Goal: Transaction & Acquisition: Purchase product/service

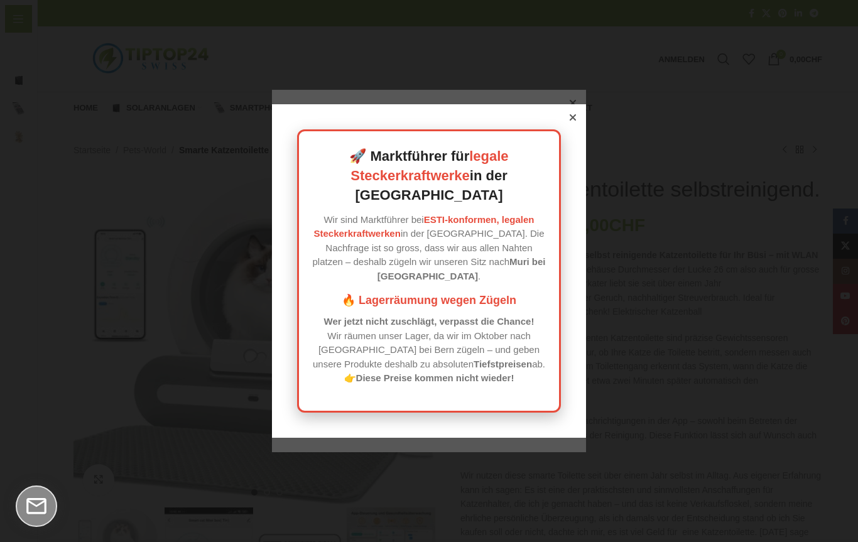
click at [573, 121] on icon at bounding box center [573, 117] width 6 height 6
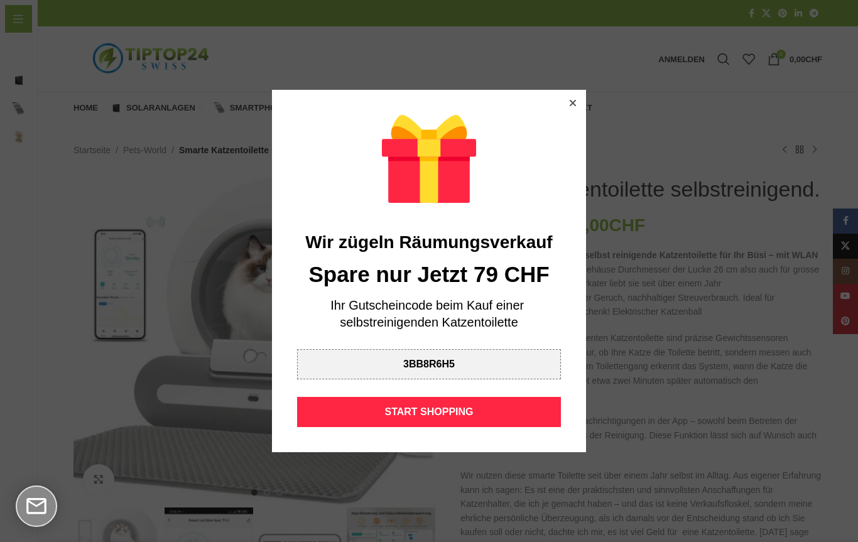
click at [573, 101] on icon at bounding box center [573, 103] width 6 height 6
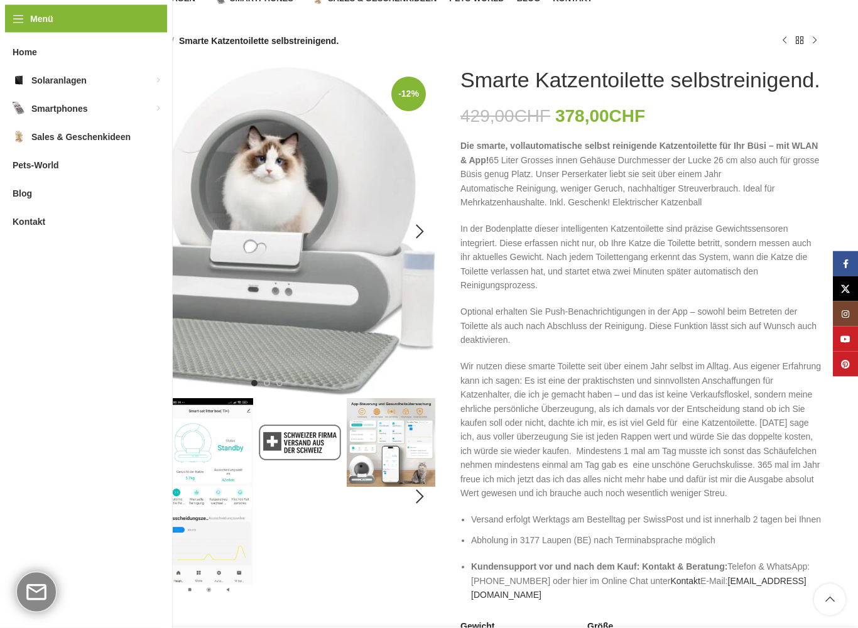
scroll to position [109, 0]
click at [416, 233] on div "Next slide" at bounding box center [419, 231] width 31 height 31
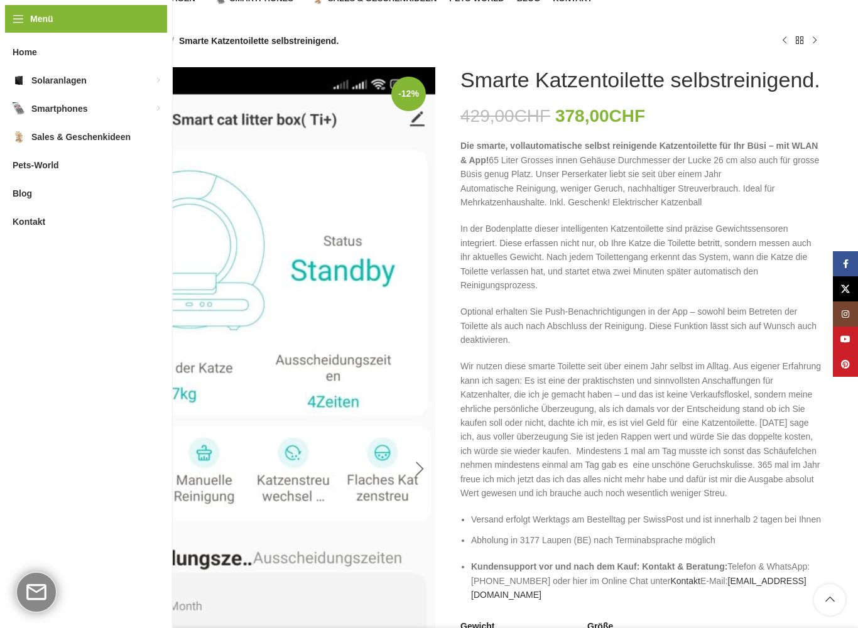
click at [418, 470] on div "Next slide" at bounding box center [419, 469] width 31 height 31
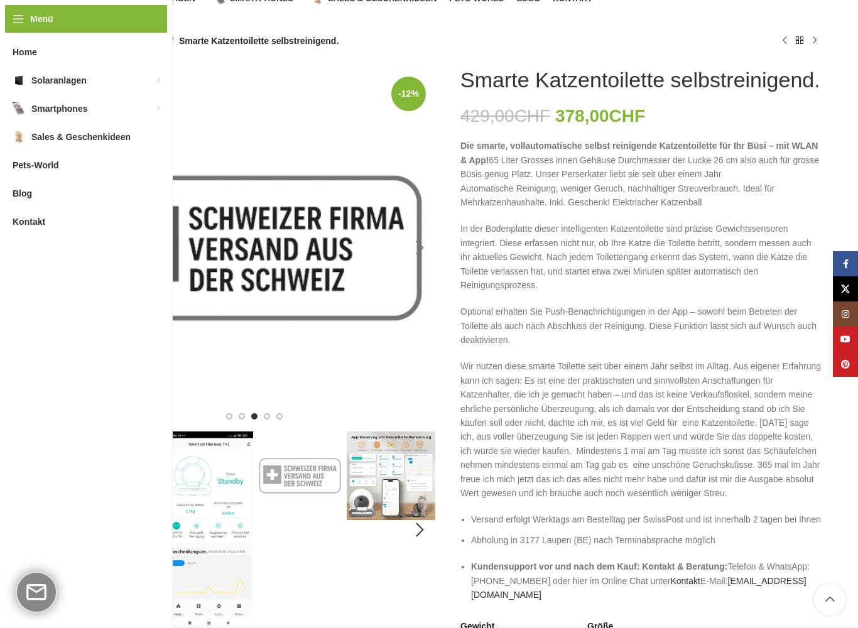
click at [418, 470] on img "4 / 11" at bounding box center [391, 476] width 89 height 89
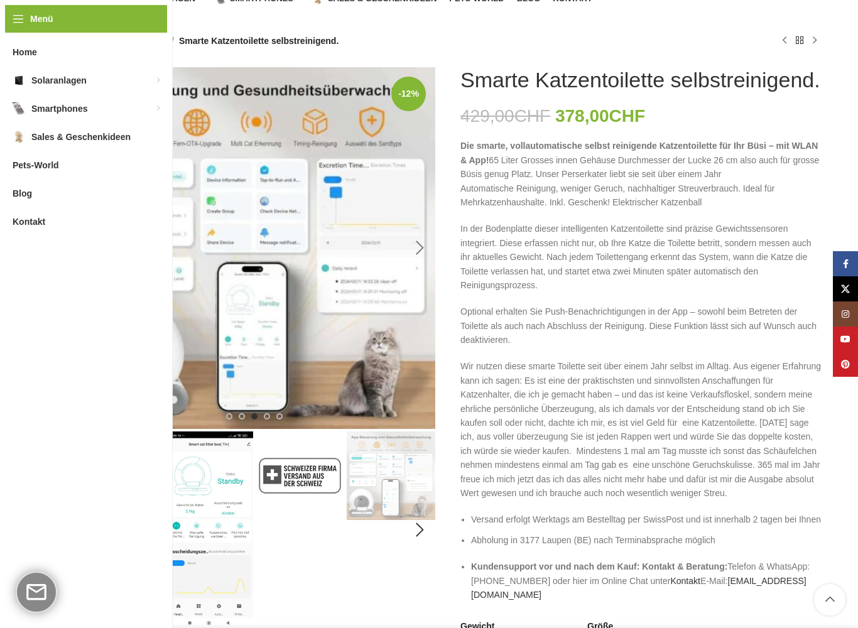
click at [418, 470] on img "4 / 11" at bounding box center [391, 476] width 89 height 89
click at [418, 530] on div "Next slide" at bounding box center [419, 529] width 31 height 31
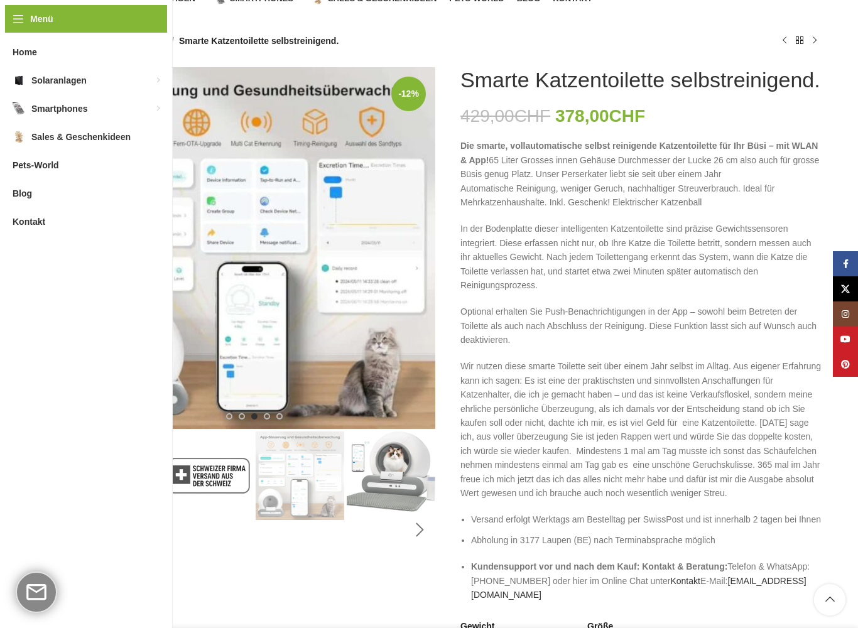
click at [418, 530] on div "Next slide" at bounding box center [419, 529] width 31 height 31
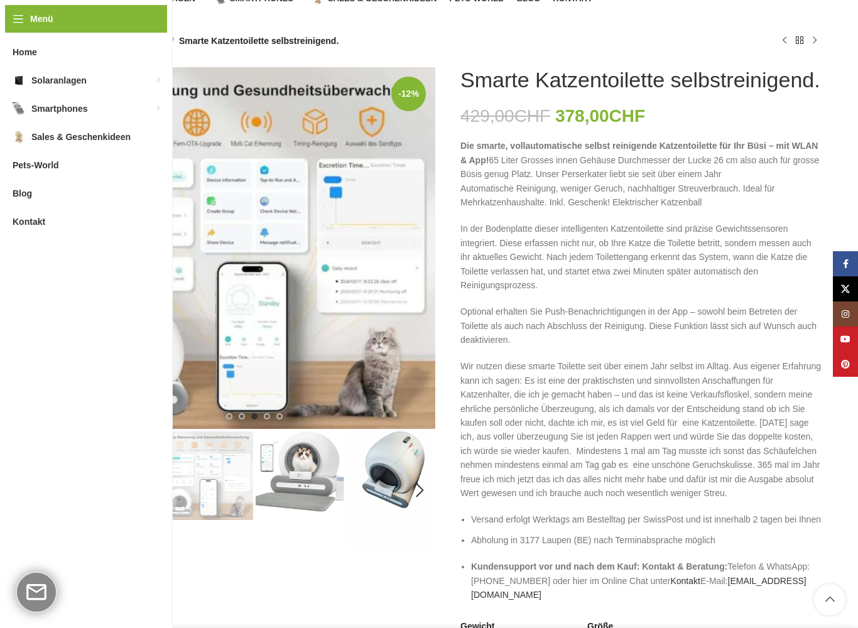
click at [418, 530] on img "6 / 11" at bounding box center [391, 491] width 89 height 118
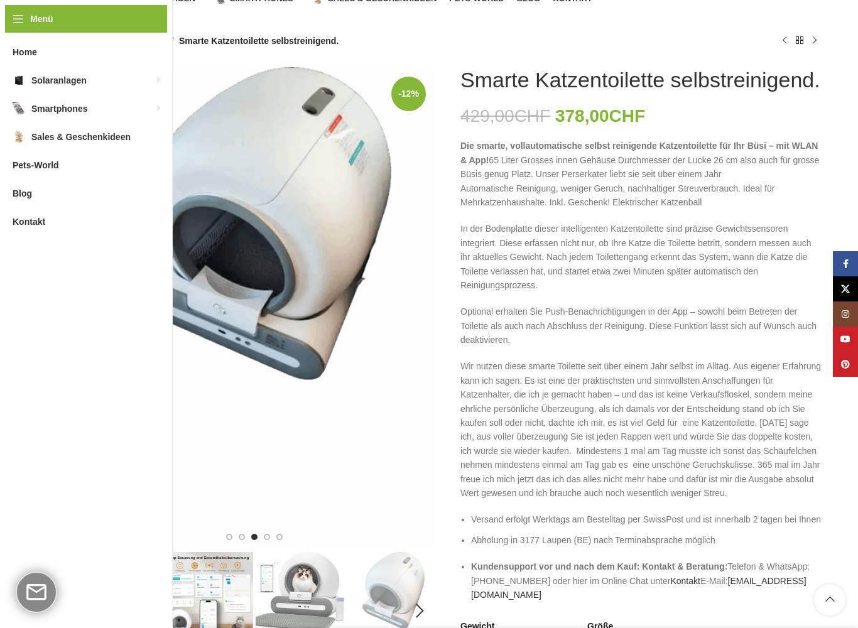
click at [418, 530] on div "-12% Klick zum Vergrößern" at bounding box center [254, 308] width 362 height 482
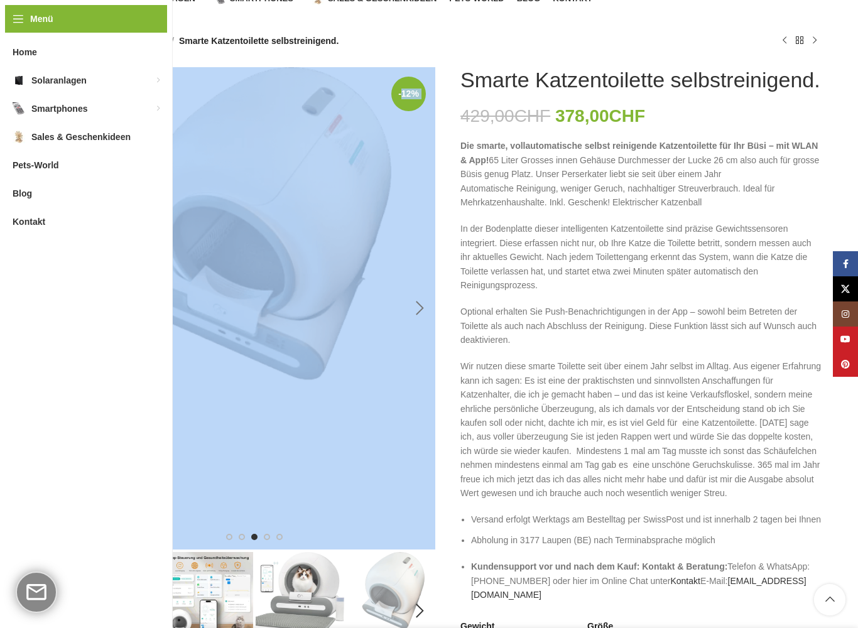
click at [417, 315] on div "Next slide" at bounding box center [419, 308] width 31 height 31
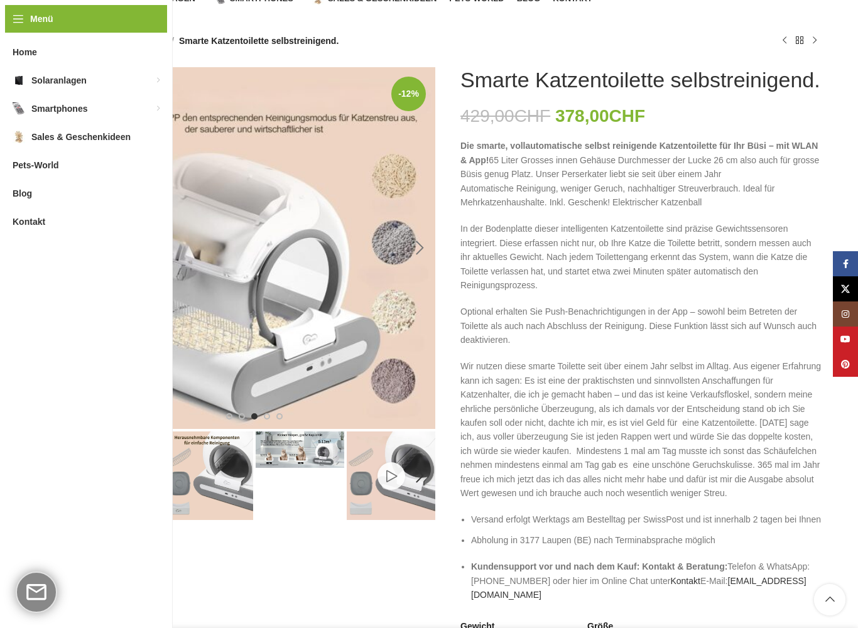
click at [417, 315] on img "7 / 11" at bounding box center [254, 248] width 362 height 362
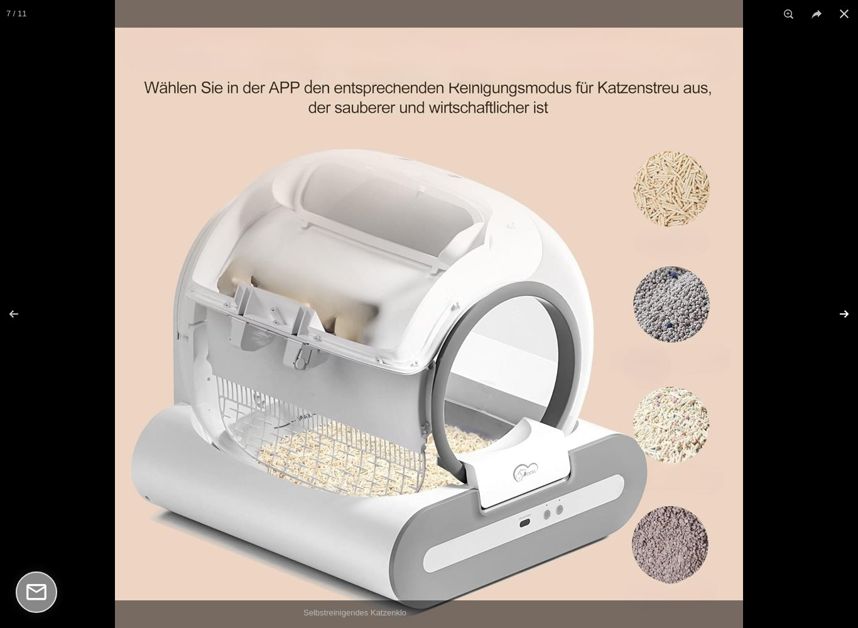
click at [852, 313] on button at bounding box center [836, 314] width 44 height 63
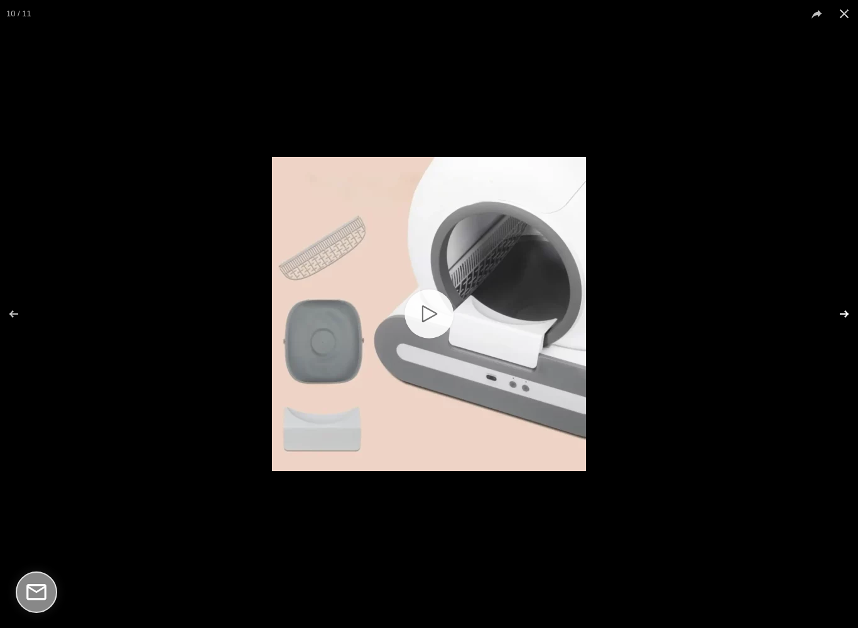
click at [852, 313] on button at bounding box center [836, 314] width 44 height 63
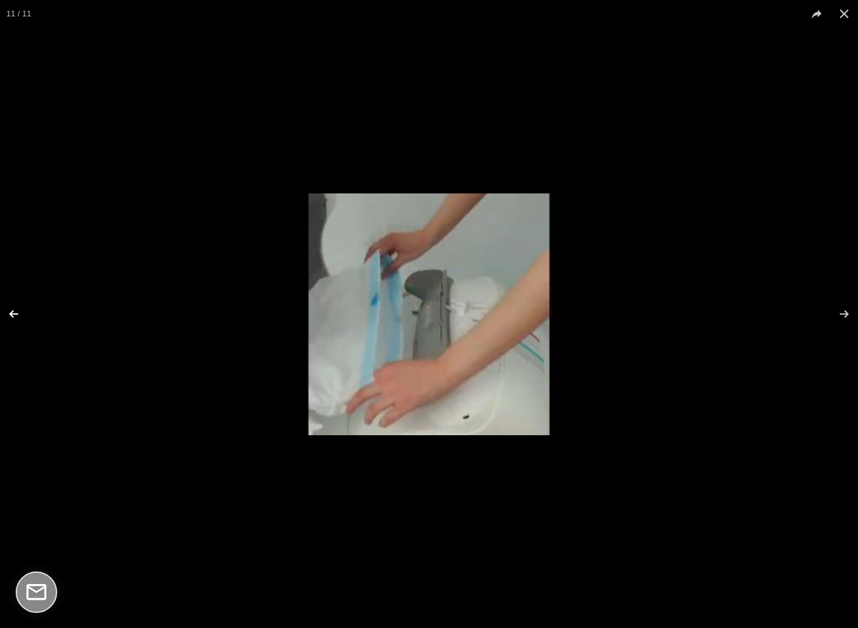
click at [23, 317] on button at bounding box center [22, 314] width 44 height 63
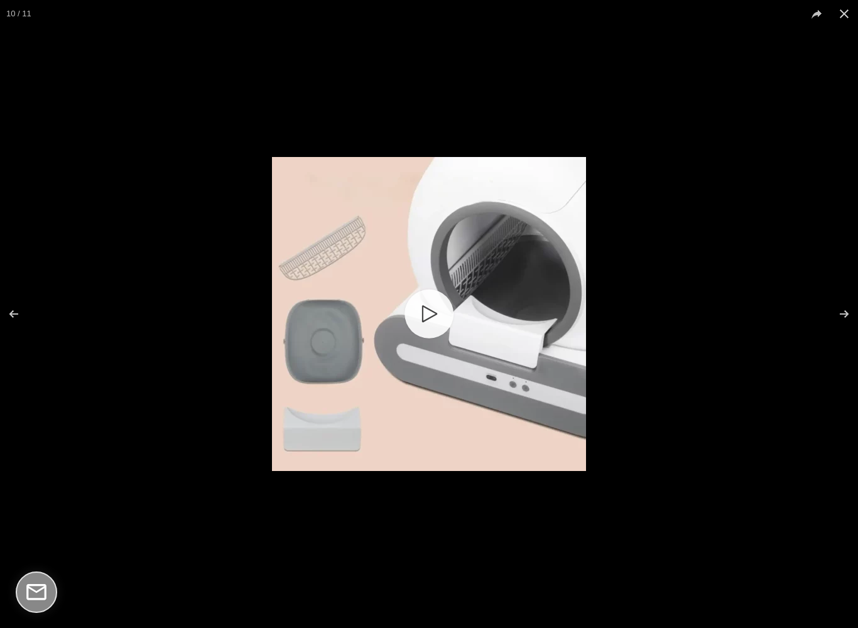
click at [447, 319] on link "10 / 11" at bounding box center [429, 314] width 49 height 49
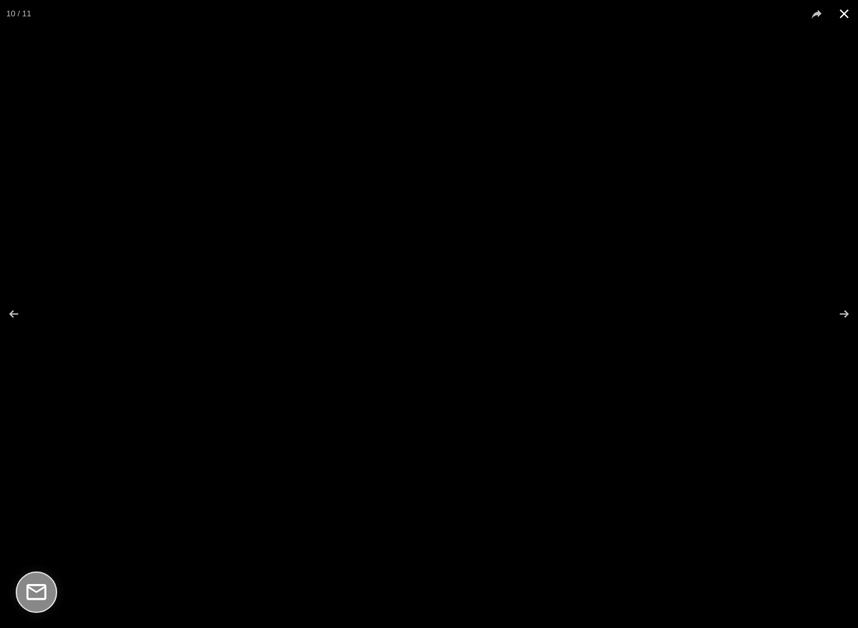
click at [847, 20] on button at bounding box center [844, 14] width 28 height 28
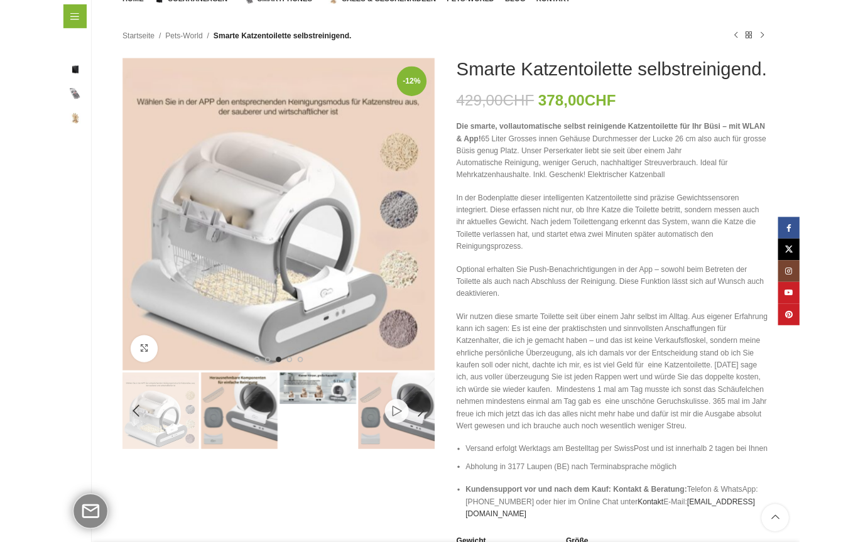
scroll to position [0, 0]
